Goal: Task Accomplishment & Management: Use online tool/utility

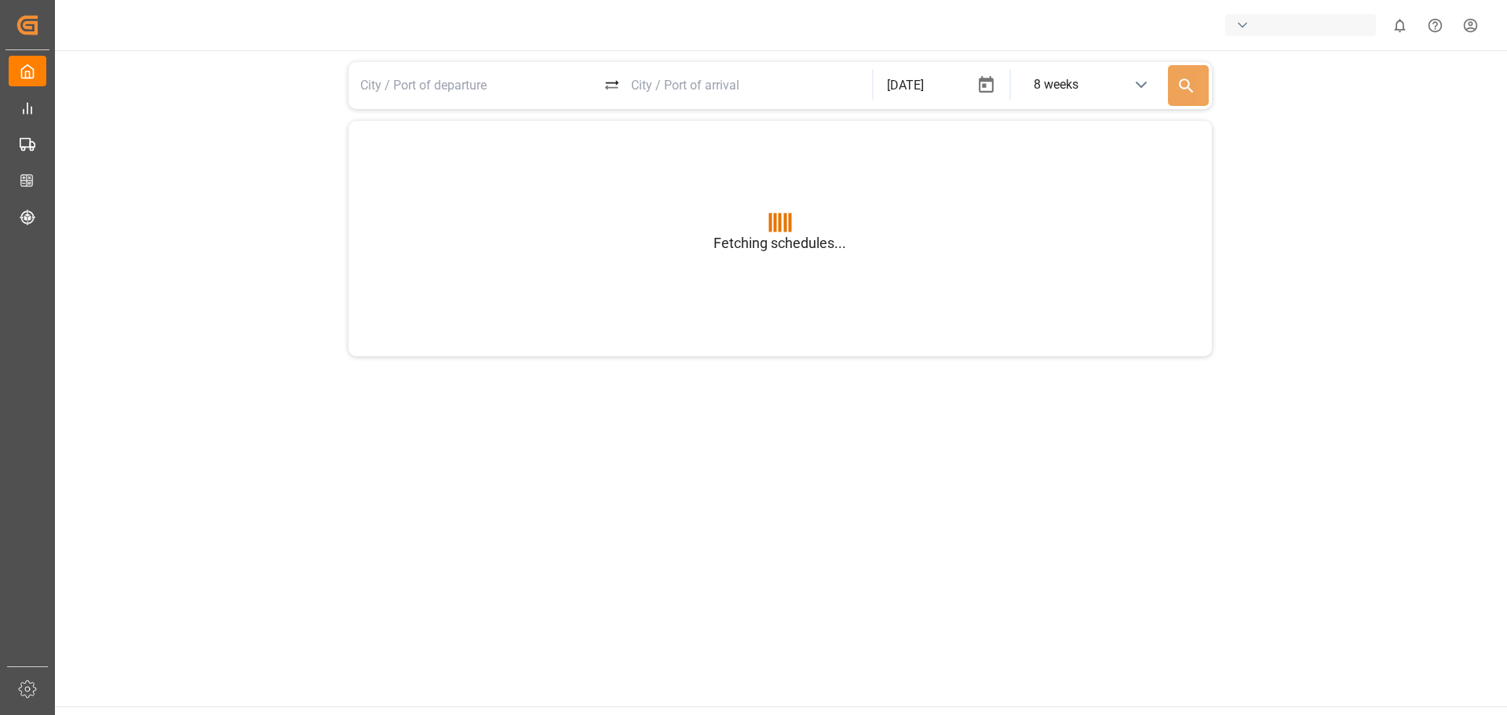
type input "BEANR"
type input "USGXX"
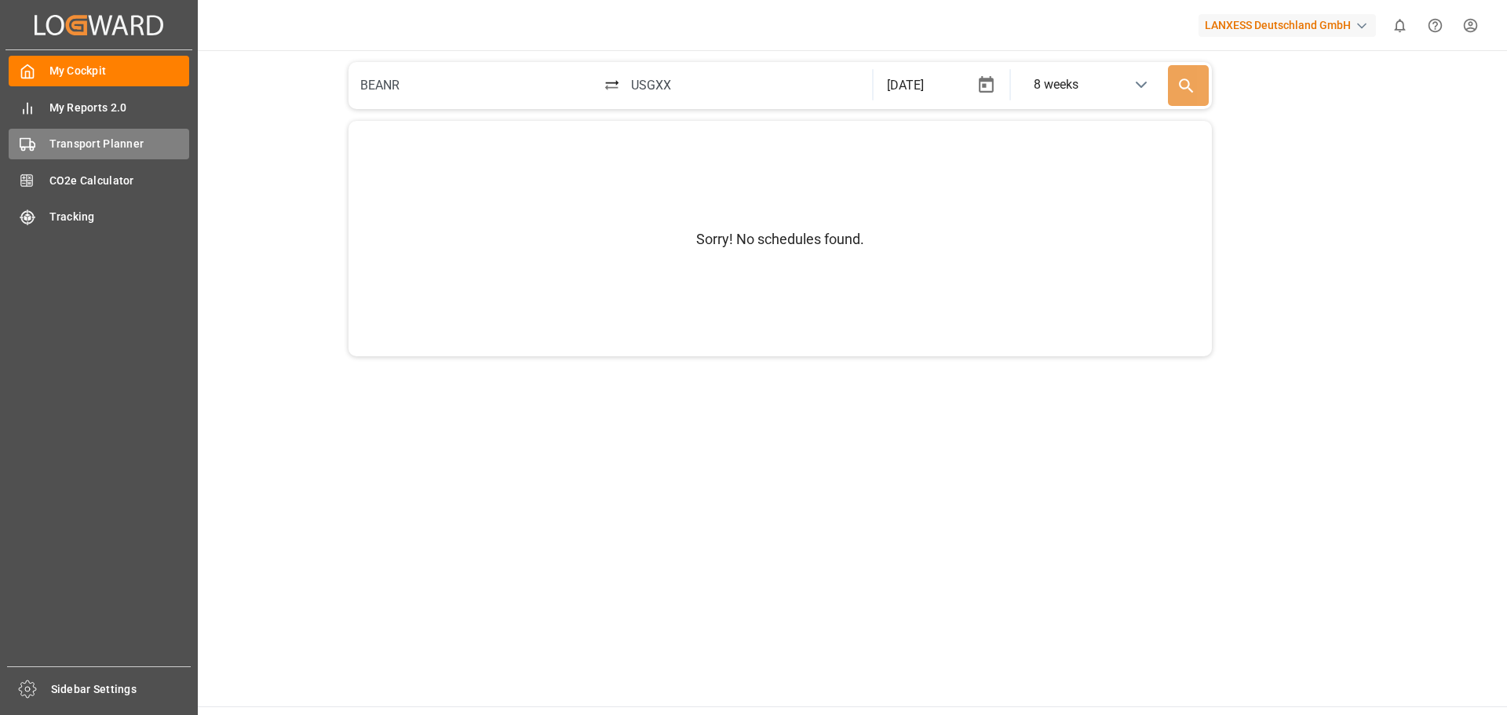
click at [36, 155] on div "Transport Planner Transport Planner" at bounding box center [99, 144] width 181 height 31
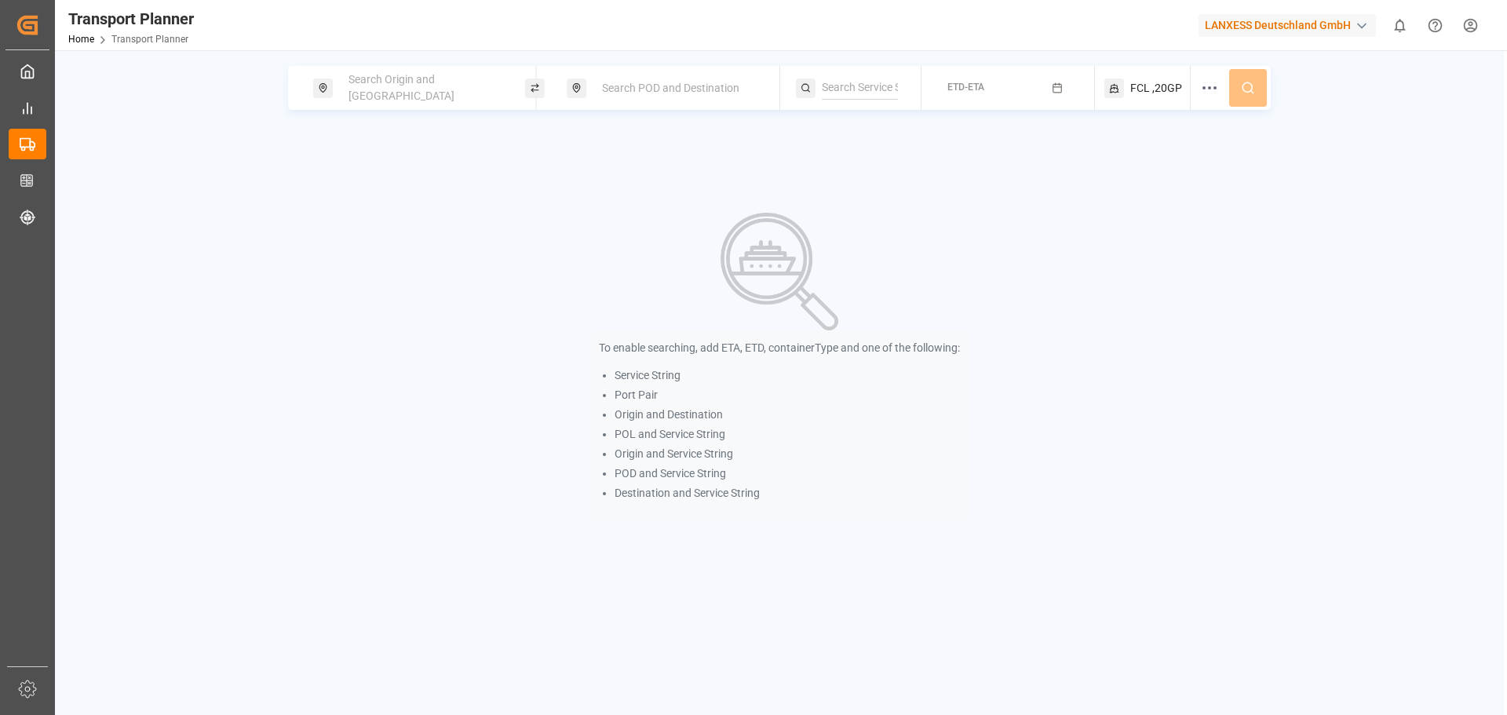
click at [383, 90] on span "Search Origin and [GEOGRAPHIC_DATA]" at bounding box center [402, 87] width 106 height 29
click at [369, 202] on input at bounding box center [410, 214] width 158 height 24
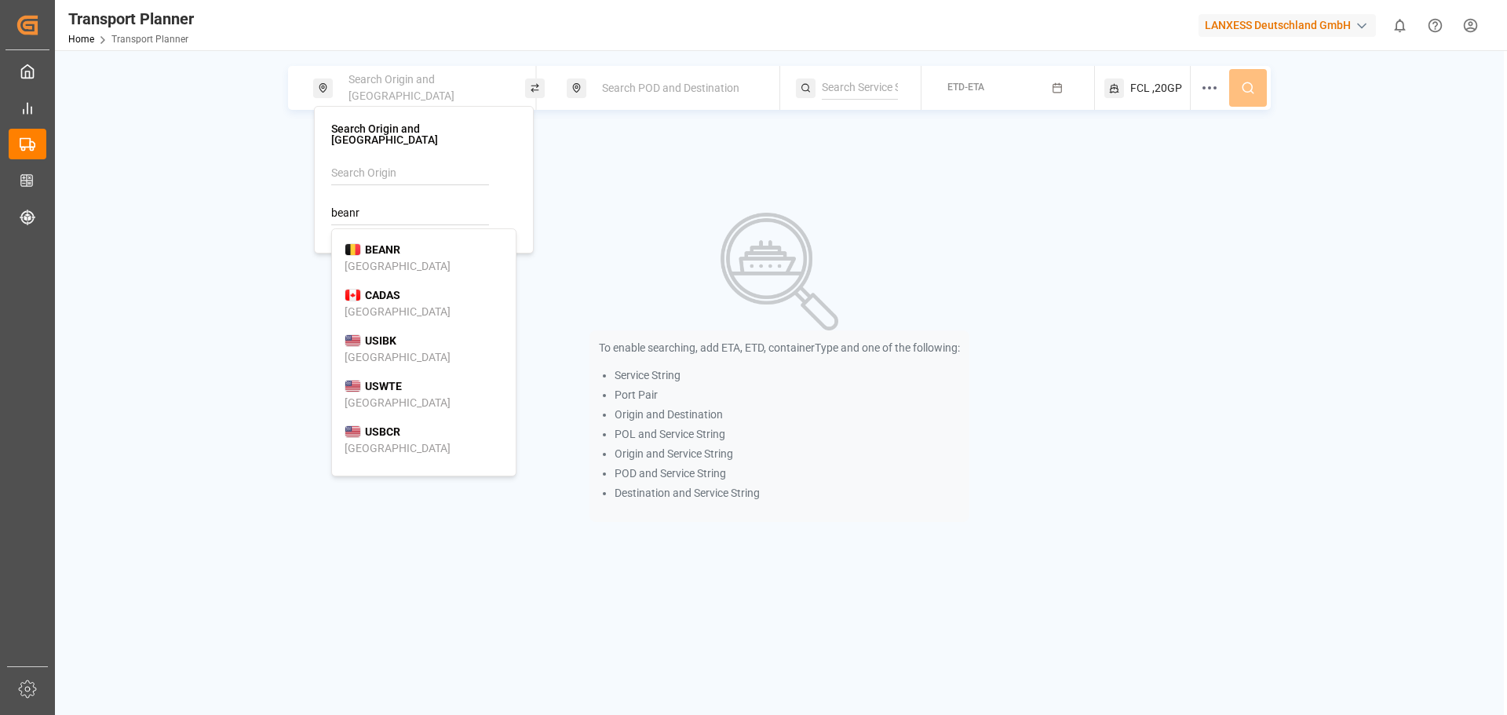
click at [371, 243] on b "BEANR" at bounding box center [382, 249] width 35 height 13
type input "BEANR"
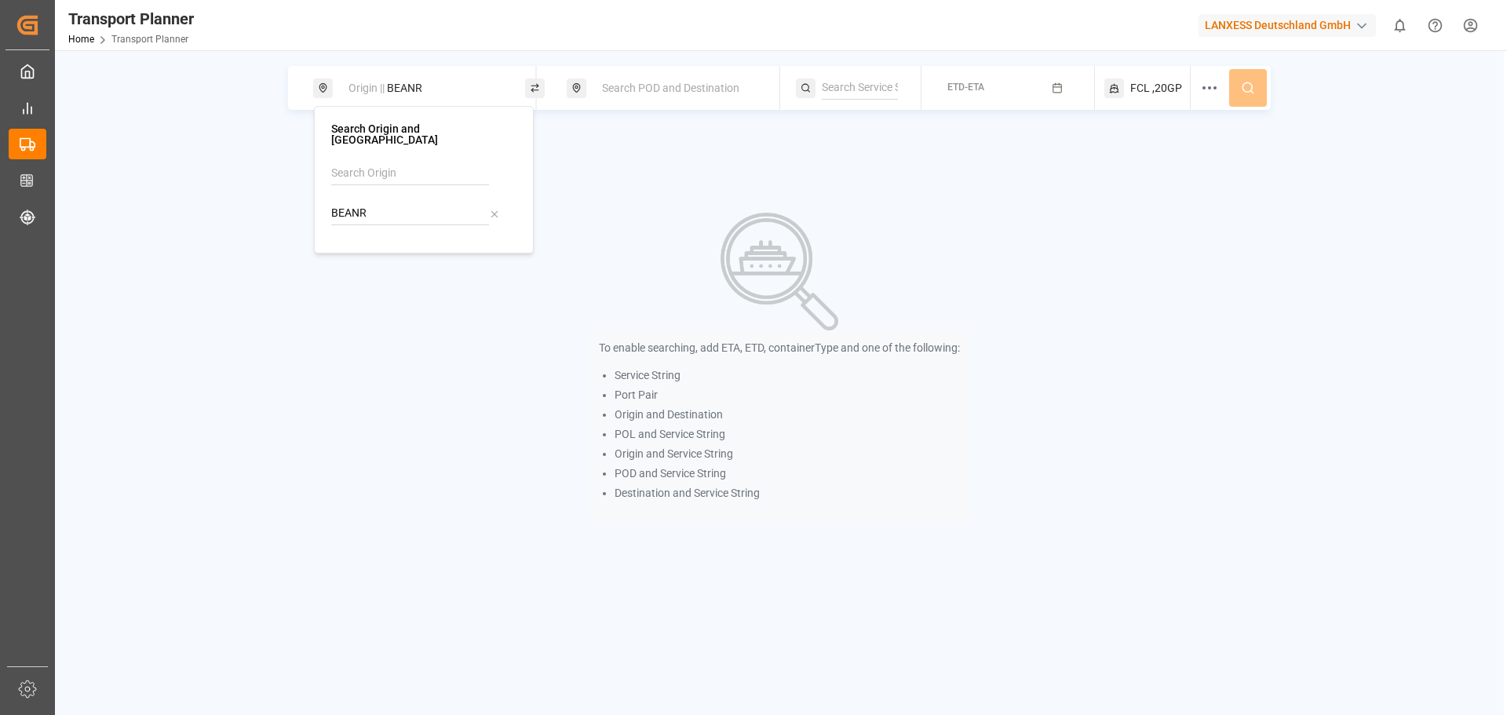
click at [631, 97] on div "Search POD and Destination" at bounding box center [678, 88] width 170 height 29
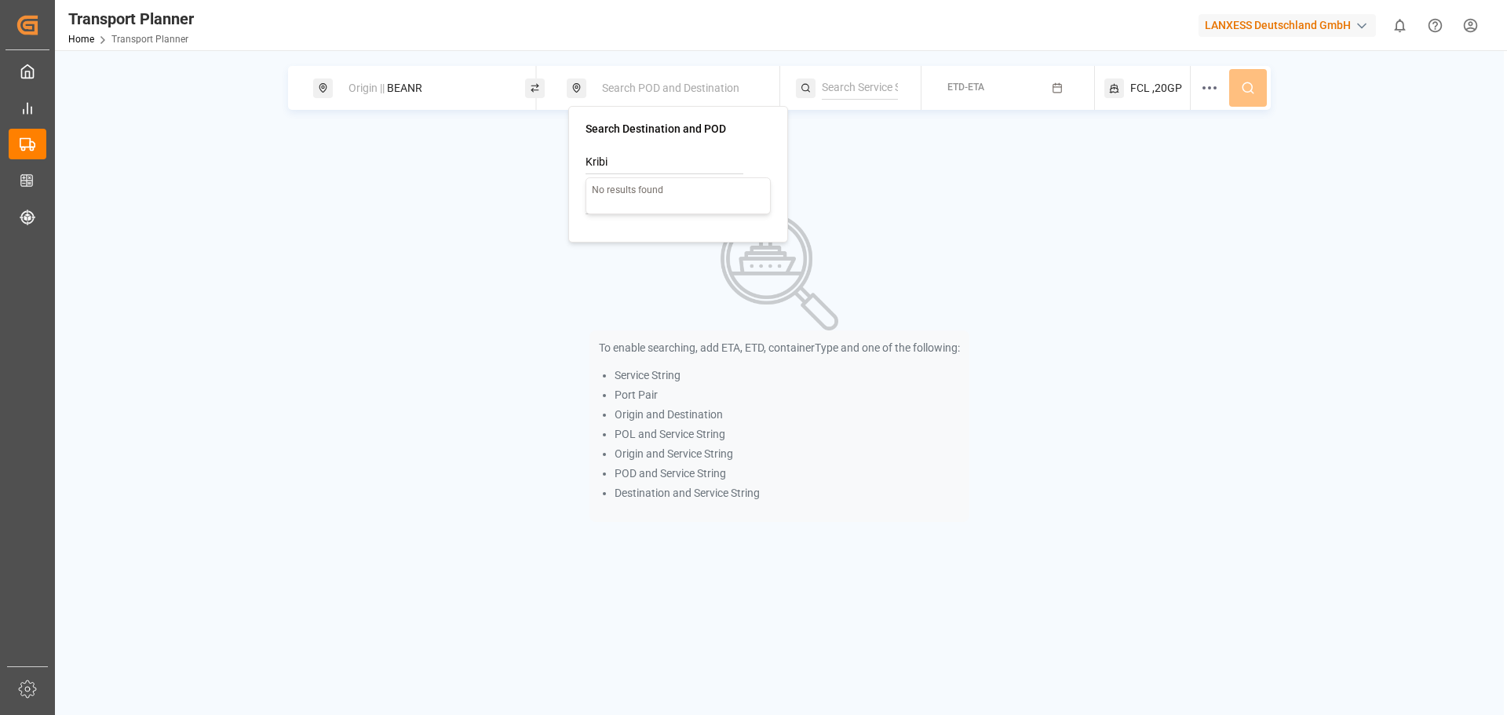
drag, startPoint x: 639, startPoint y: 170, endPoint x: 529, endPoint y: 161, distance: 110.3
click at [529, 161] on body "Created by potrace 1.15, written by [PERSON_NAME] [DATE]-[DATE] Created by potr…" at bounding box center [753, 357] width 1507 height 715
type input "K"
click at [660, 250] on div "CMKBI Kribi" at bounding box center [678, 247] width 159 height 33
type input "CMKBI"
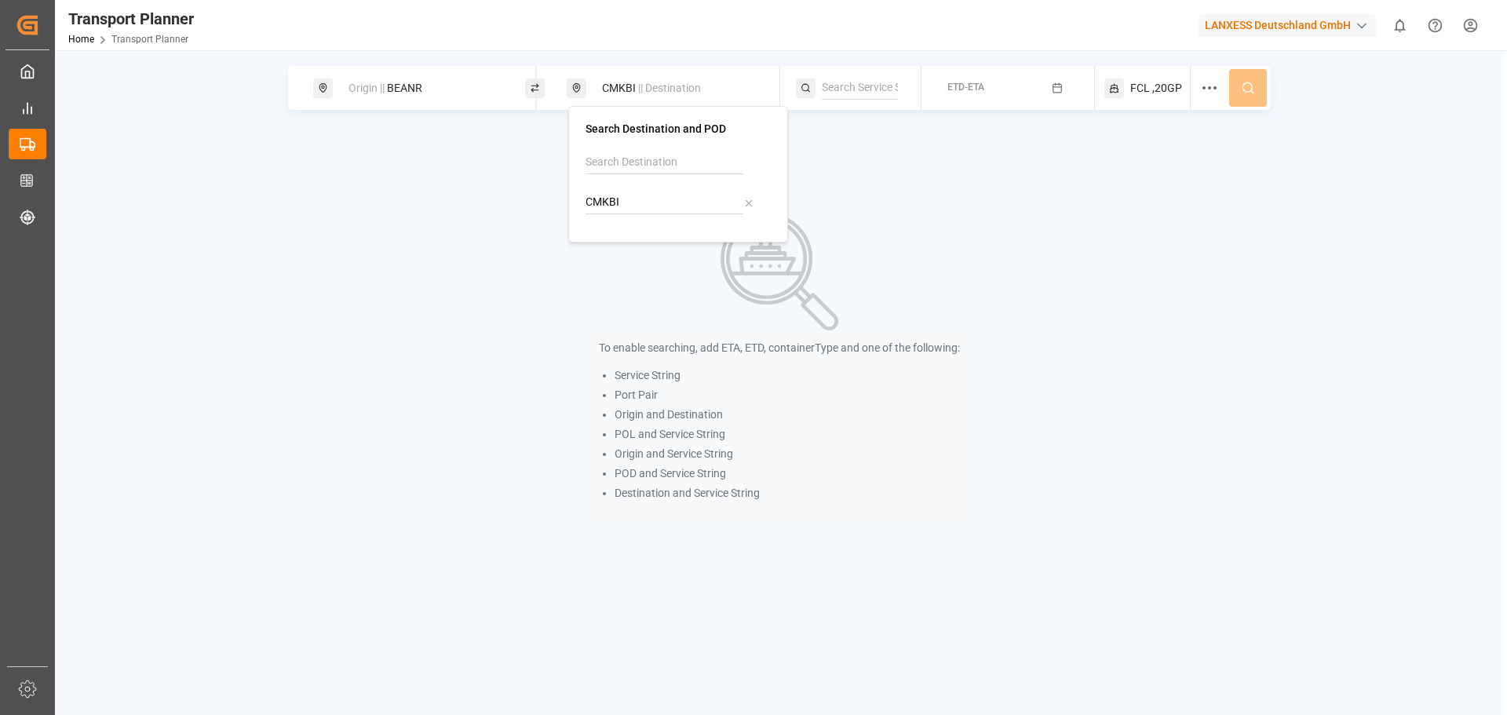
click at [1025, 78] on button "ETD-ETA" at bounding box center [1008, 88] width 154 height 31
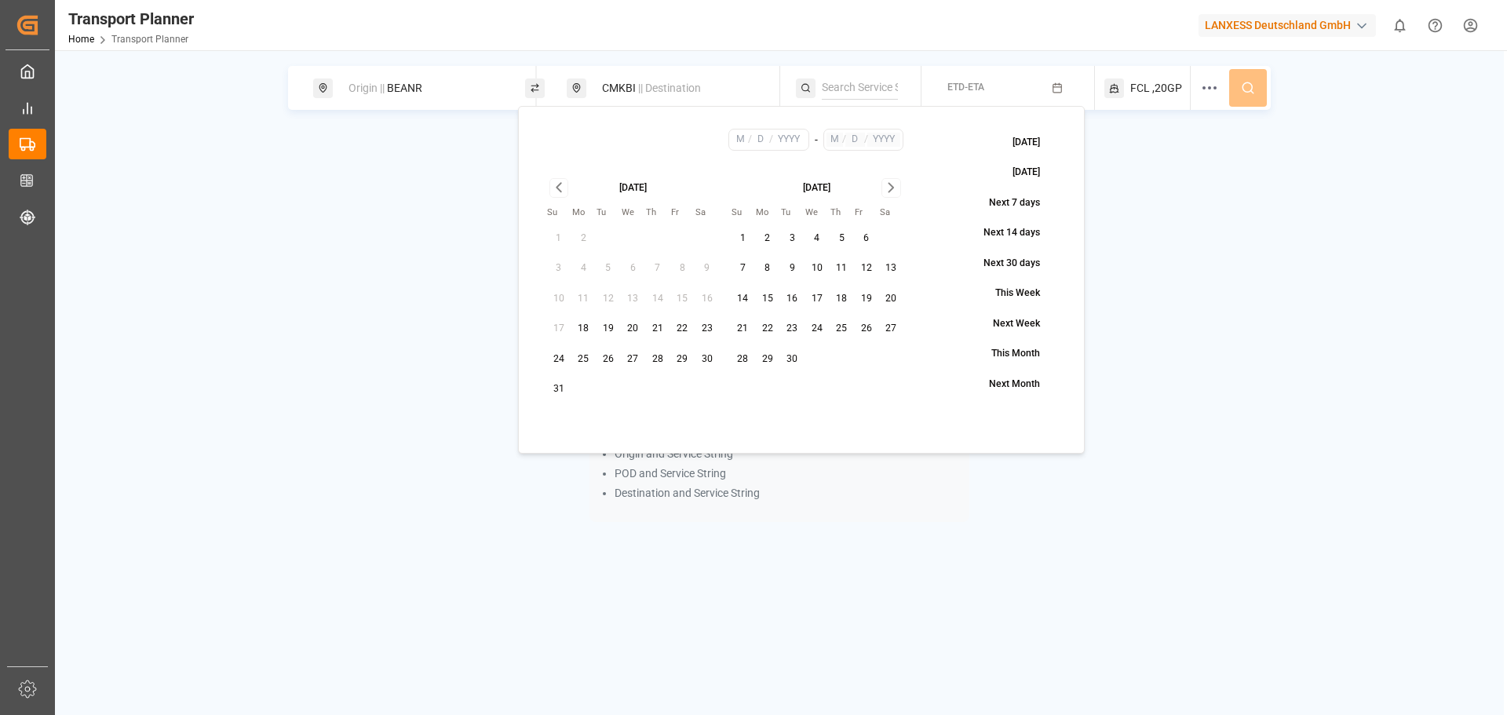
click at [655, 357] on button "28" at bounding box center [657, 359] width 25 height 25
type input "8"
type input "28"
type input "2025"
click at [889, 191] on icon "Go to next month" at bounding box center [891, 187] width 18 height 19
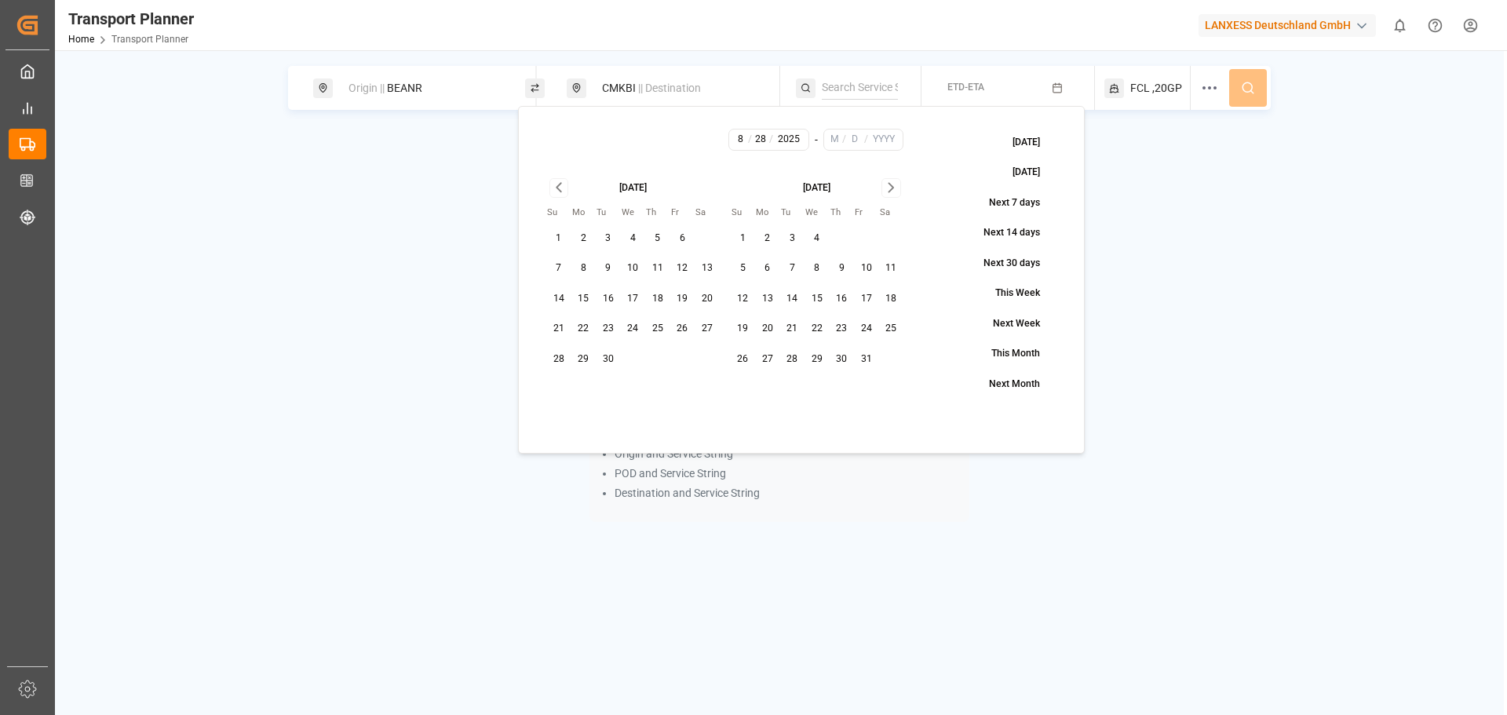
click at [869, 364] on button "31" at bounding box center [866, 359] width 25 height 25
type input "10"
type input "31"
type input "2025"
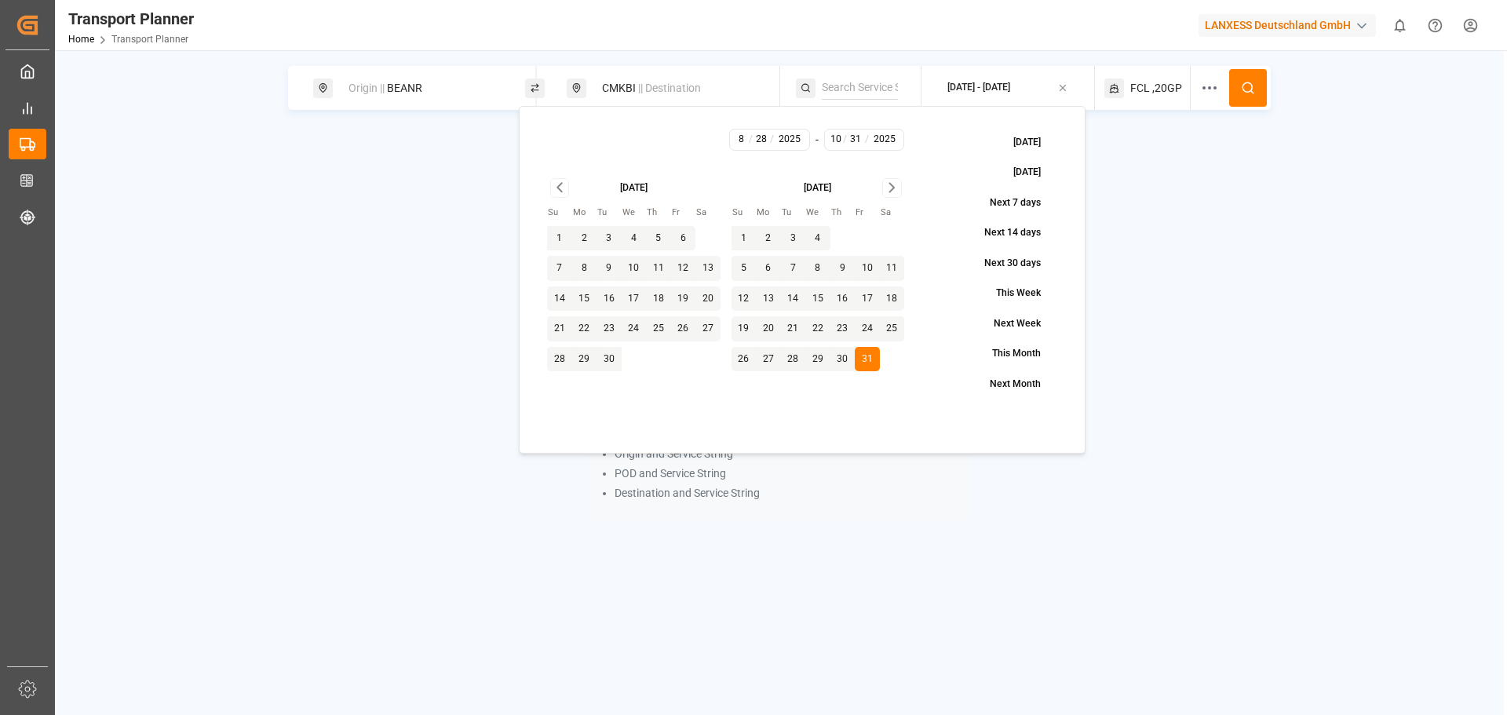
click at [1258, 89] on button at bounding box center [1248, 88] width 38 height 38
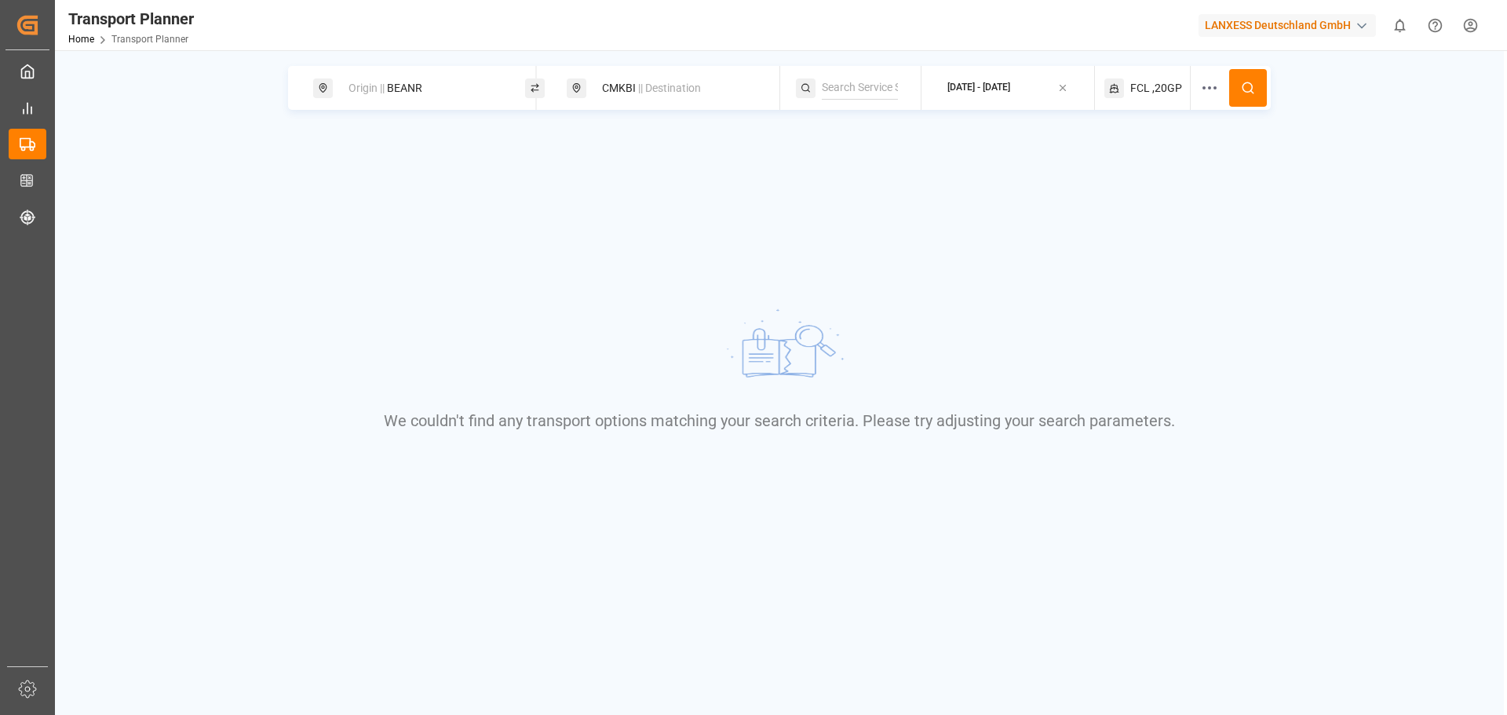
click at [628, 88] on div "CMKBI || Destination" at bounding box center [678, 88] width 170 height 29
click at [680, 87] on span "|| Destination" at bounding box center [669, 88] width 63 height 13
click at [1088, 241] on div "We couldn't find any transport options matching your search criteria. Please tr…" at bounding box center [779, 367] width 1159 height 358
